Goal: Find specific page/section: Find specific page/section

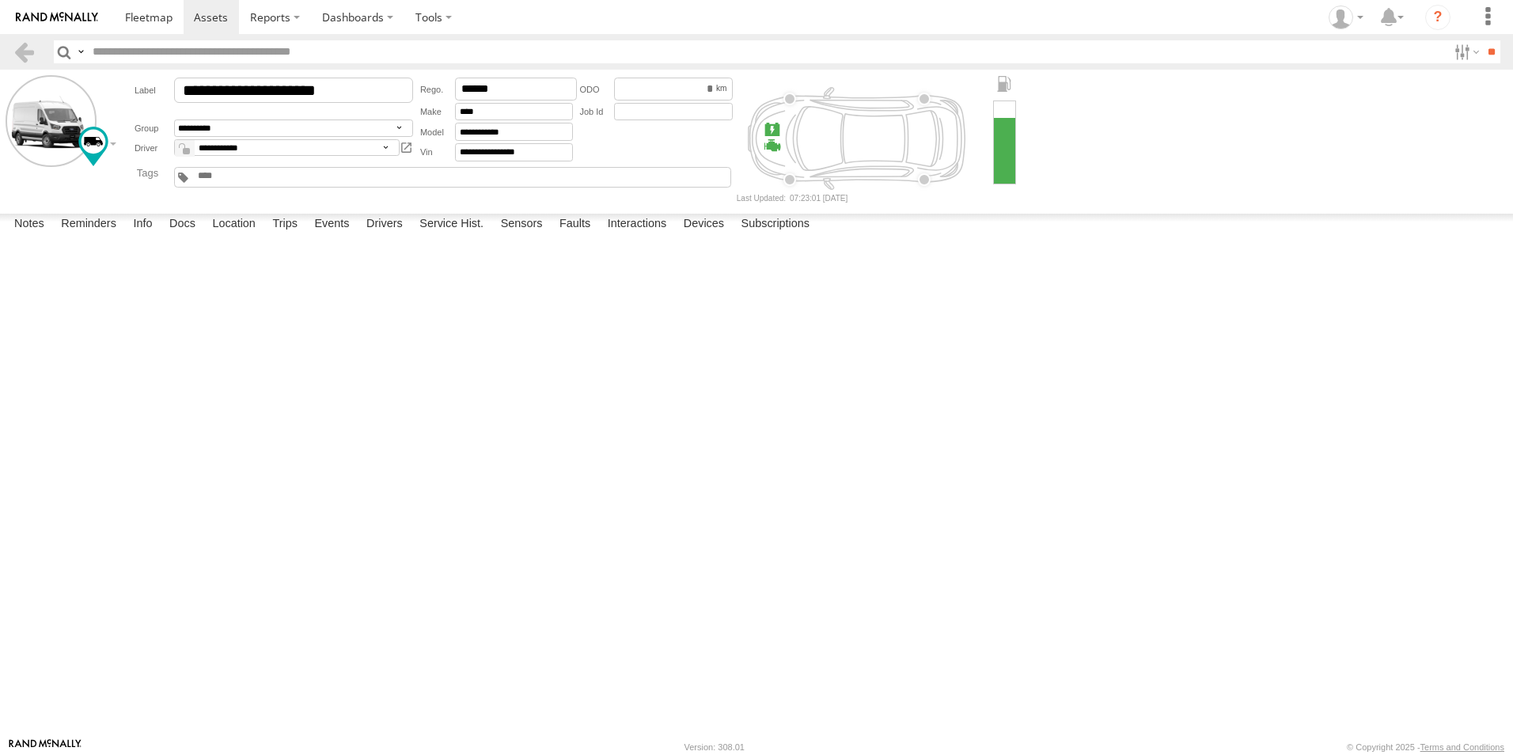
select select "*****"
click at [106, 0] on link at bounding box center [57, 17] width 114 height 34
click at [135, 22] on span at bounding box center [148, 16] width 47 height 15
